Goal: Task Accomplishment & Management: Manage account settings

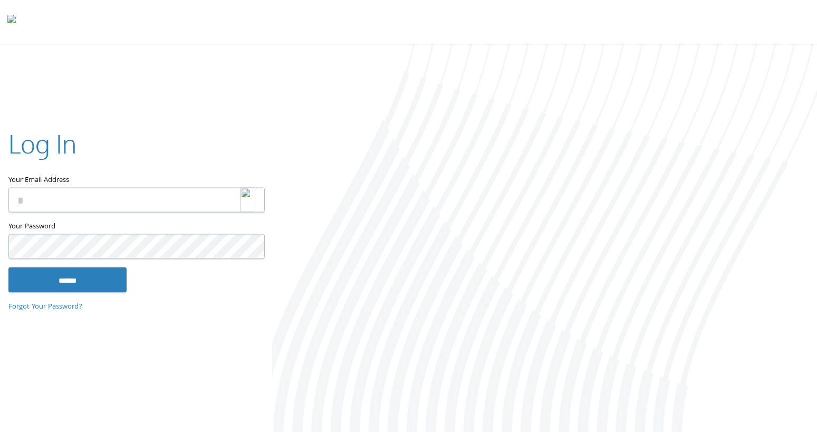
click at [212, 199] on input "Your Email Address" at bounding box center [136, 199] width 256 height 25
click at [249, 199] on img at bounding box center [247, 199] width 15 height 25
click at [246, 201] on img at bounding box center [247, 199] width 15 height 25
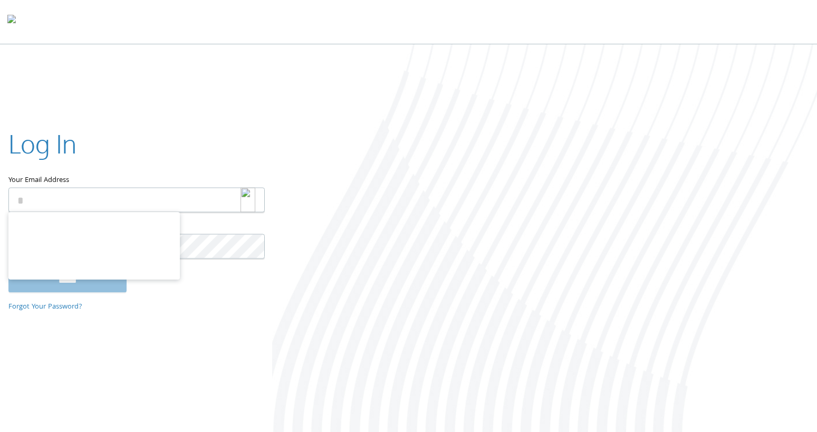
type input "**********"
